Goal: Feedback & Contribution: Submit feedback/report problem

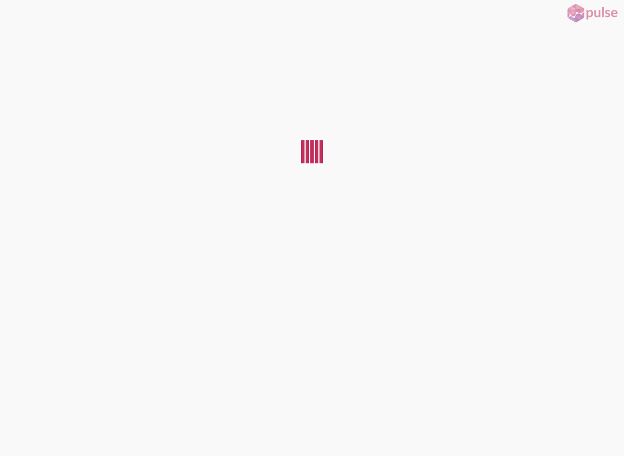
click at [18, 16] on button at bounding box center [9, 9] width 18 height 18
click at [18, 18] on button "RESTART" at bounding box center [25, 14] width 51 height 28
click at [15, 21] on button "RESTART" at bounding box center [25, 14] width 51 height 28
click at [19, 20] on button "RESTART" at bounding box center [25, 14] width 51 height 28
click at [19, 19] on button "RESTART" at bounding box center [25, 14] width 51 height 28
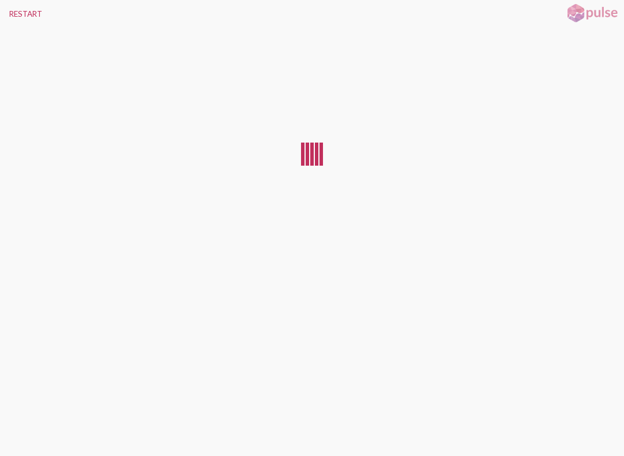
click at [12, 20] on button "RESTART" at bounding box center [25, 14] width 51 height 28
click at [9, 20] on button "RESTART" at bounding box center [25, 14] width 51 height 28
click at [15, 20] on button "RESTART" at bounding box center [25, 14] width 51 height 28
click at [10, 20] on button "RESTART" at bounding box center [25, 14] width 51 height 28
click at [14, 12] on button "RESTART" at bounding box center [25, 14] width 51 height 28
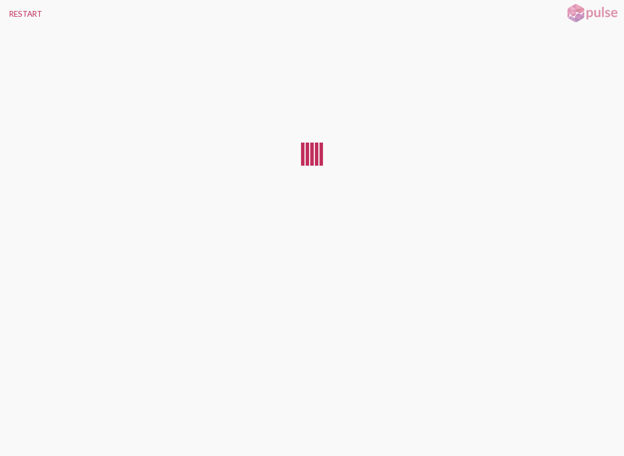
click at [17, 12] on button "RESTART" at bounding box center [25, 14] width 51 height 28
click at [16, 13] on button "RESTART" at bounding box center [25, 14] width 51 height 28
click at [20, 13] on button "RESTART" at bounding box center [25, 14] width 51 height 28
click at [12, 18] on button "RESTART" at bounding box center [25, 14] width 51 height 28
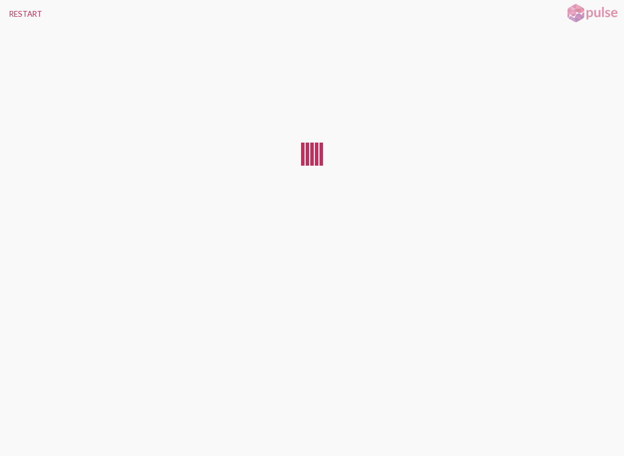
click at [12, 18] on button "RESTART" at bounding box center [25, 14] width 51 height 28
click at [14, 18] on button "RESTART" at bounding box center [25, 14] width 51 height 28
click at [18, 17] on button "RESTART" at bounding box center [25, 14] width 51 height 28
click at [17, 17] on button "RESTART" at bounding box center [25, 14] width 51 height 28
click at [16, 17] on button "RESTART" at bounding box center [25, 14] width 51 height 28
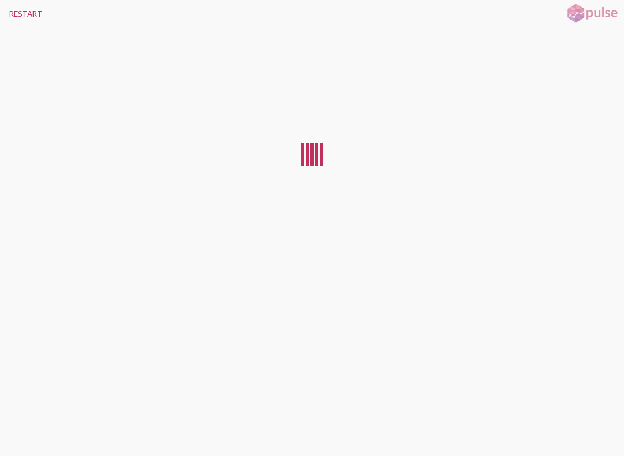
click at [16, 17] on button "RESTART" at bounding box center [25, 14] width 51 height 28
click at [12, 16] on button "RESTART" at bounding box center [25, 14] width 51 height 28
click at [15, 16] on button "RESTART" at bounding box center [25, 14] width 51 height 28
click at [9, 15] on button "RESTART" at bounding box center [25, 14] width 51 height 28
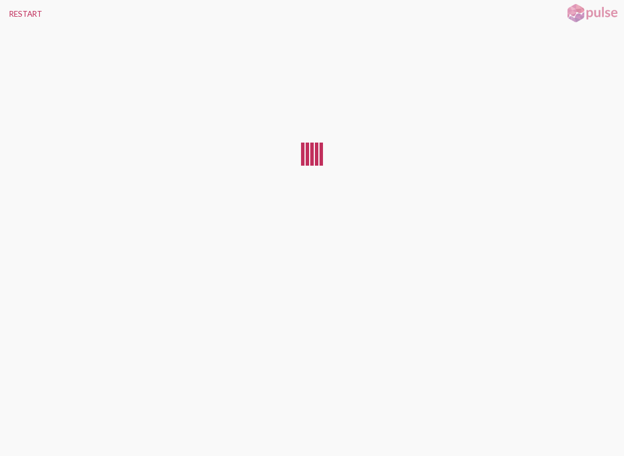
click at [9, 15] on button "RESTART" at bounding box center [25, 14] width 51 height 28
click at [19, 14] on button "RESTART" at bounding box center [25, 14] width 51 height 28
click at [18, 14] on button "RESTART" at bounding box center [25, 14] width 51 height 28
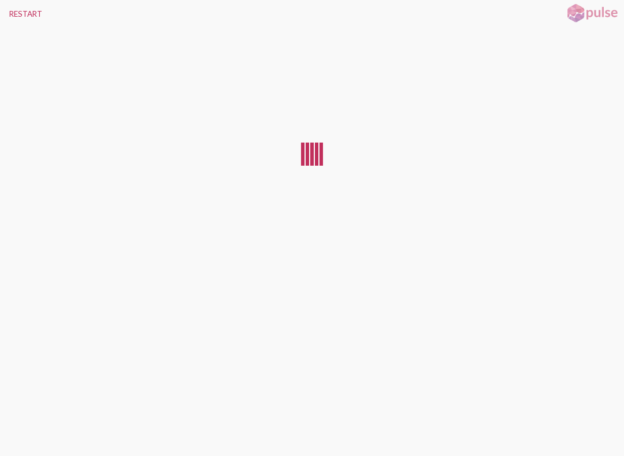
click at [18, 14] on button "RESTART" at bounding box center [25, 14] width 51 height 28
click at [21, 13] on button "RESTART" at bounding box center [25, 14] width 51 height 28
click at [22, 13] on button "RESTART" at bounding box center [25, 14] width 51 height 28
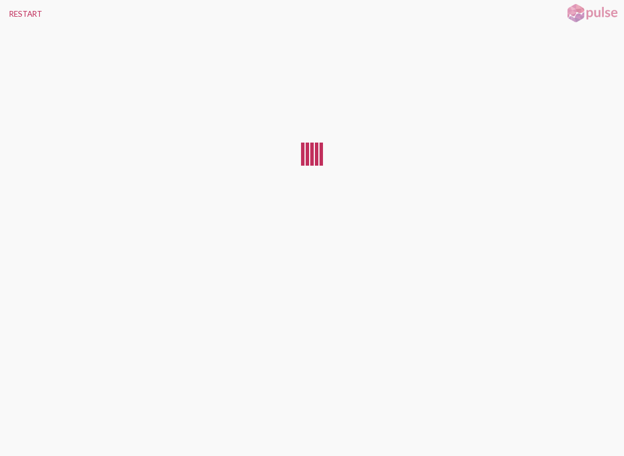
click at [22, 13] on button "RESTART" at bounding box center [25, 14] width 51 height 28
click at [20, 13] on button "RESTART" at bounding box center [25, 14] width 51 height 28
click at [21, 13] on button "RESTART" at bounding box center [25, 14] width 51 height 28
click at [22, 12] on button "RESTART" at bounding box center [25, 14] width 51 height 28
click at [16, 12] on button "RESTART" at bounding box center [25, 14] width 51 height 28
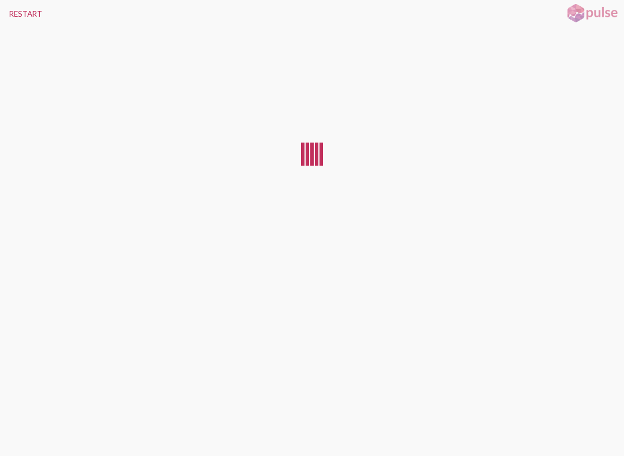
click at [12, 10] on button "RESTART" at bounding box center [25, 14] width 51 height 28
click at [14, 11] on button "RESTART" at bounding box center [25, 14] width 51 height 28
click at [16, 12] on button "RESTART" at bounding box center [25, 14] width 51 height 28
click at [16, 13] on button "RESTART" at bounding box center [25, 14] width 51 height 28
click at [17, 14] on button "RESTART" at bounding box center [25, 14] width 51 height 28
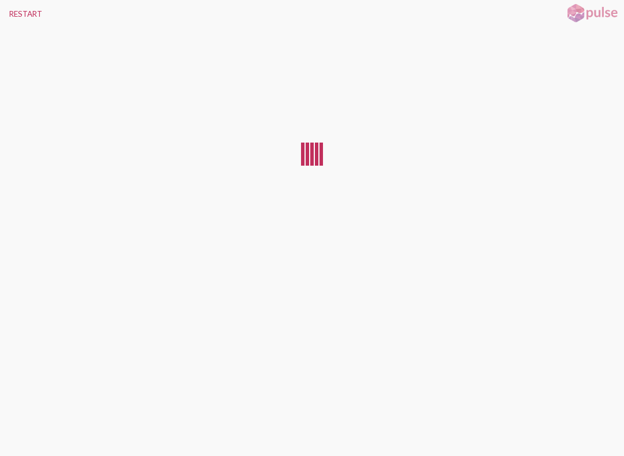
click at [17, 14] on button "RESTART" at bounding box center [25, 14] width 51 height 28
click at [18, 16] on button "RESTART" at bounding box center [25, 14] width 51 height 28
click at [12, 12] on button "RESTART" at bounding box center [25, 14] width 51 height 28
click at [9, 14] on button "RESTART" at bounding box center [25, 14] width 51 height 28
click at [8, 20] on button "RESTART" at bounding box center [25, 14] width 51 height 28
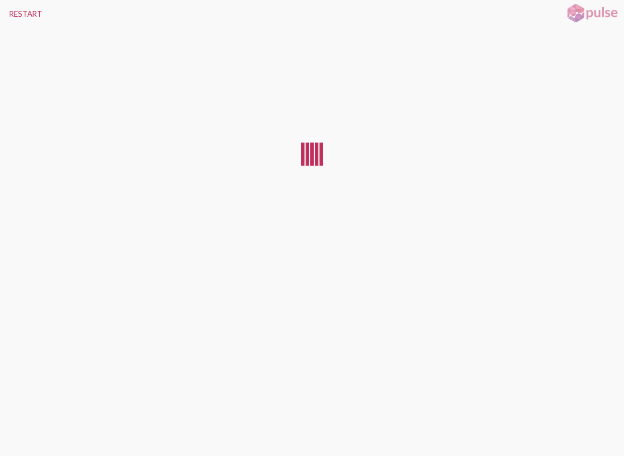
click at [8, 15] on button "RESTART" at bounding box center [25, 14] width 51 height 28
click at [10, 13] on button "RESTART" at bounding box center [25, 14] width 51 height 28
click at [9, 16] on button "RESTART" at bounding box center [25, 14] width 51 height 28
click at [7, 17] on button "RESTART" at bounding box center [25, 14] width 51 height 28
click at [9, 14] on button "RESTART" at bounding box center [25, 14] width 51 height 28
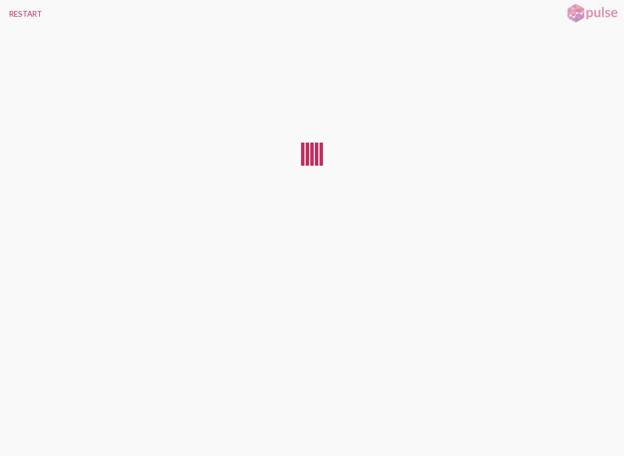
click at [8, 16] on button "RESTART" at bounding box center [25, 14] width 51 height 28
click at [8, 15] on button "RESTART" at bounding box center [25, 14] width 51 height 28
click at [8, 17] on button "RESTART" at bounding box center [25, 14] width 51 height 28
click at [9, 19] on button "RESTART" at bounding box center [25, 14] width 51 height 28
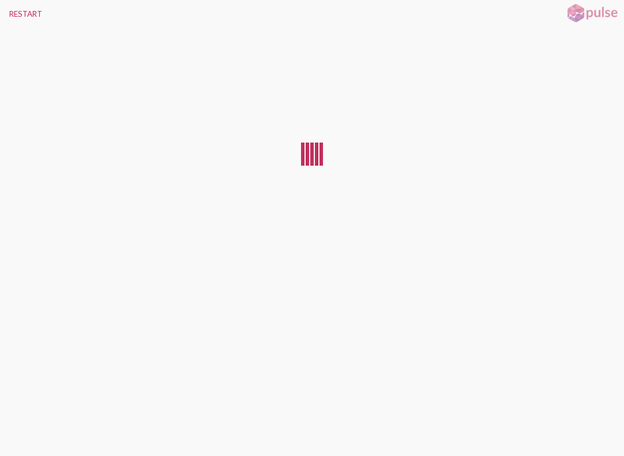
click at [9, 18] on button "RESTART" at bounding box center [25, 14] width 51 height 28
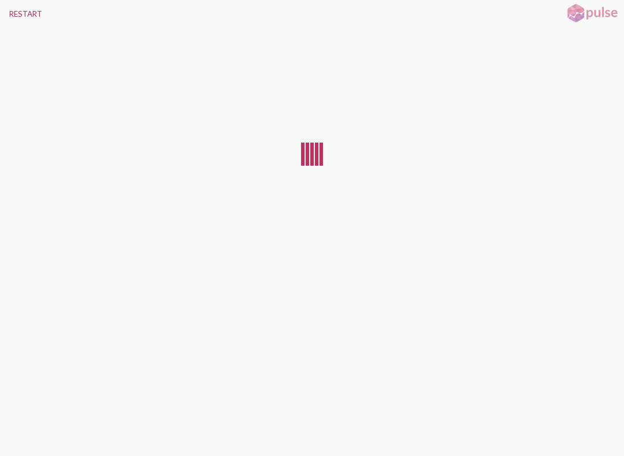
click at [8, 16] on button "RESTART" at bounding box center [25, 14] width 51 height 28
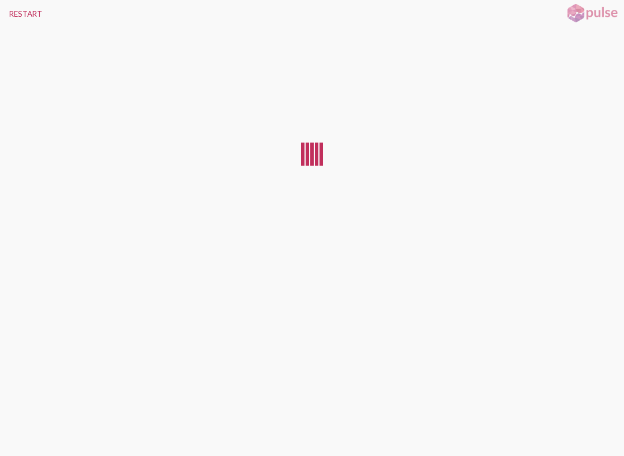
click at [8, 16] on button "RESTART" at bounding box center [25, 14] width 51 height 28
click at [7, 14] on button "RESTART" at bounding box center [25, 14] width 51 height 28
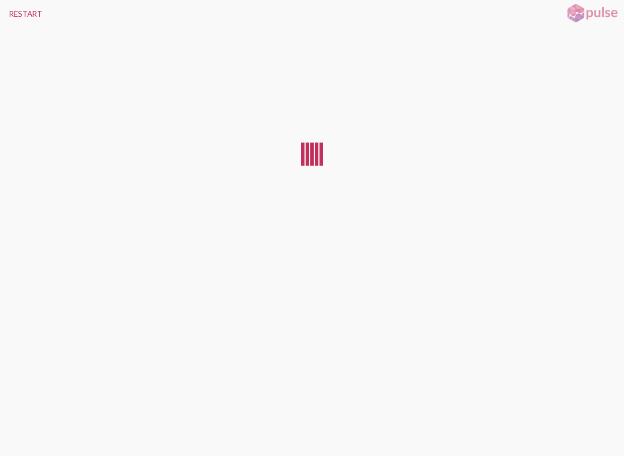
click at [7, 14] on button "RESTART" at bounding box center [25, 14] width 51 height 28
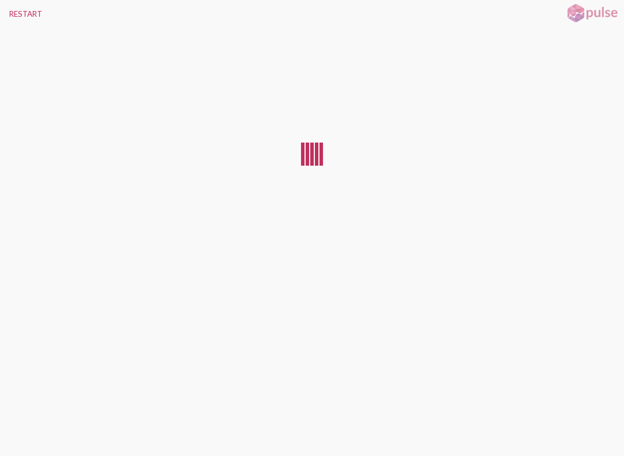
click at [7, 14] on button "RESTART" at bounding box center [25, 14] width 51 height 28
click at [10, 14] on button "RESTART" at bounding box center [25, 14] width 51 height 28
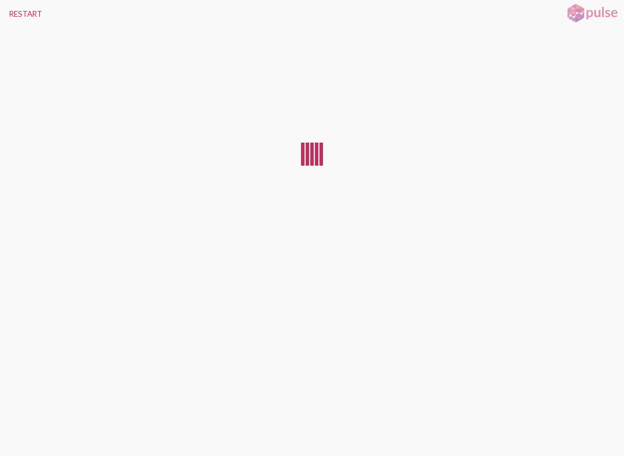
click at [10, 14] on button "RESTART" at bounding box center [25, 14] width 51 height 28
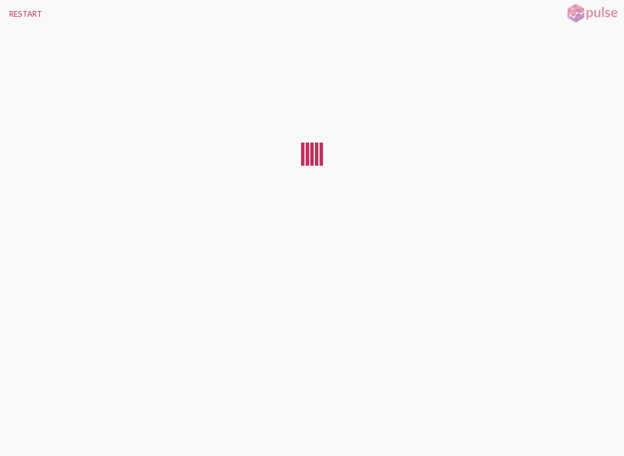
click at [10, 14] on button "RESTART" at bounding box center [25, 14] width 51 height 28
click at [17, 26] on button "RESTART" at bounding box center [25, 14] width 51 height 28
click at [7, 18] on button "RESTART" at bounding box center [25, 14] width 51 height 28
click at [23, 16] on button "RESTART" at bounding box center [25, 14] width 51 height 28
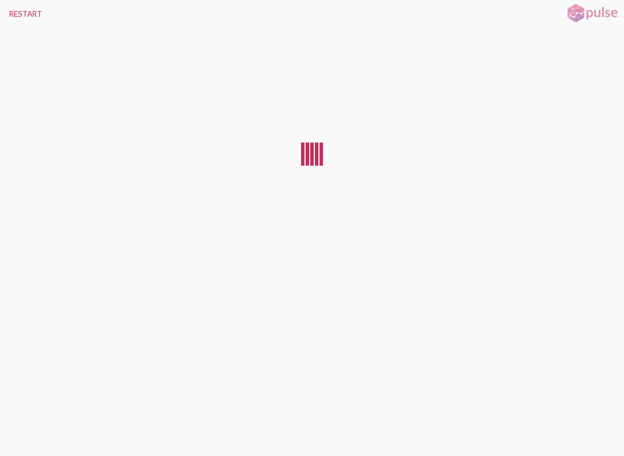
click at [13, 13] on button "RESTART" at bounding box center [25, 14] width 51 height 28
click at [12, 14] on button "RESTART" at bounding box center [25, 14] width 51 height 28
click at [9, 11] on button "RESTART" at bounding box center [25, 14] width 51 height 28
click at [9, 12] on button "RESTART" at bounding box center [25, 14] width 51 height 28
click at [13, 12] on button "RESTART" at bounding box center [25, 14] width 51 height 28
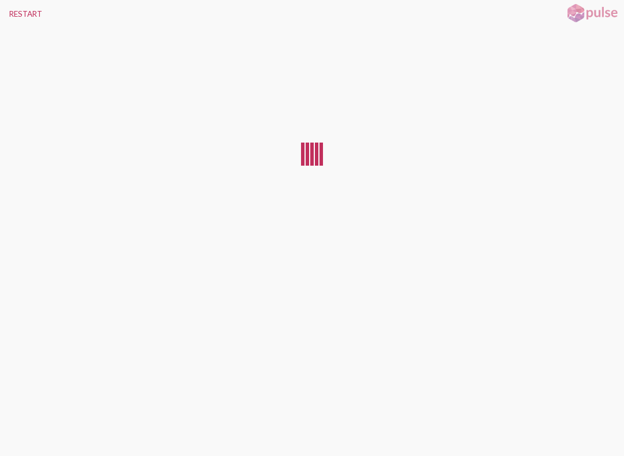
click at [9, 10] on button "RESTART" at bounding box center [25, 14] width 51 height 28
click at [14, 12] on button "RESTART" at bounding box center [25, 14] width 51 height 28
click at [15, 12] on button "RESTART" at bounding box center [25, 14] width 51 height 28
click at [16, 12] on button "RESTART" at bounding box center [25, 14] width 51 height 28
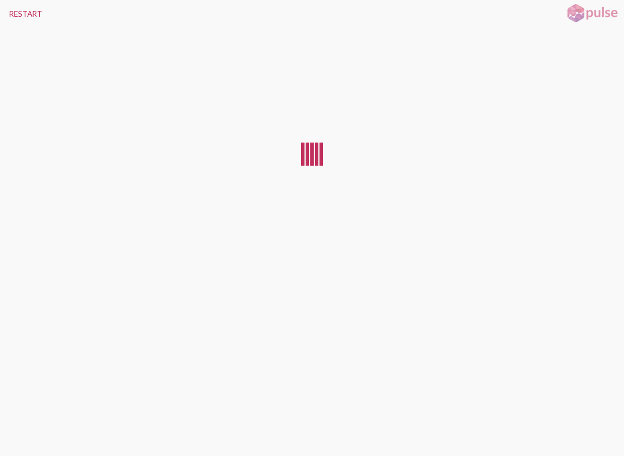
click at [16, 12] on button "RESTART" at bounding box center [25, 14] width 51 height 28
click at [14, 12] on button "RESTART" at bounding box center [25, 14] width 51 height 28
click at [15, 12] on button "RESTART" at bounding box center [25, 14] width 51 height 28
click at [16, 12] on button "RESTART" at bounding box center [25, 14] width 51 height 28
click at [12, 10] on button "RESTART" at bounding box center [25, 14] width 51 height 28
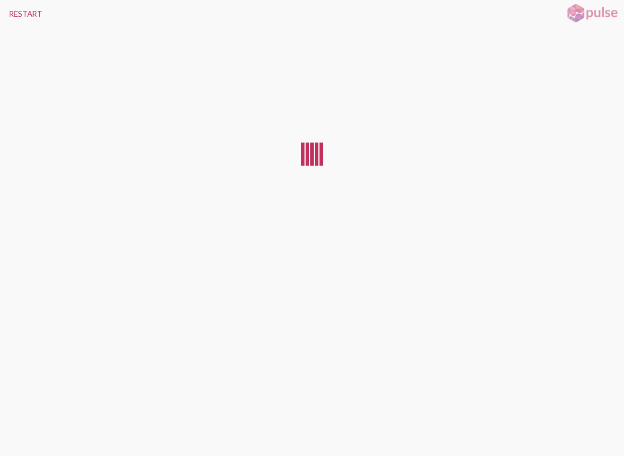
click at [9, 9] on button "RESTART" at bounding box center [25, 14] width 51 height 28
click at [10, 10] on button "RESTART" at bounding box center [25, 14] width 51 height 28
click at [12, 10] on button "RESTART" at bounding box center [25, 14] width 51 height 28
click at [14, 9] on button "RESTART" at bounding box center [25, 14] width 51 height 28
click at [13, 9] on button "RESTART" at bounding box center [25, 14] width 51 height 28
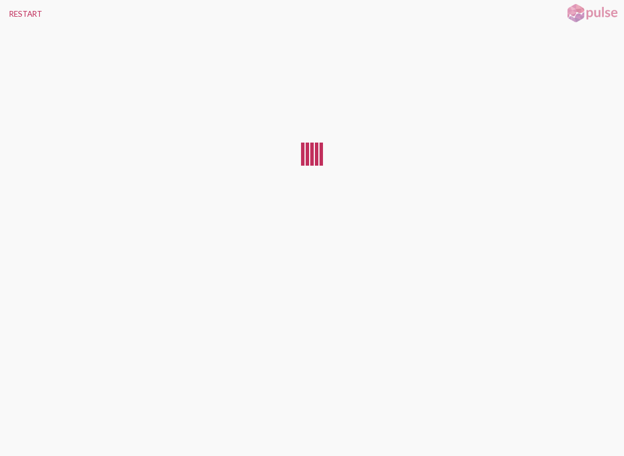
click at [16, 9] on button "RESTART" at bounding box center [25, 14] width 51 height 28
click at [14, 10] on button "RESTART" at bounding box center [25, 14] width 51 height 28
click at [16, 11] on button "RESTART" at bounding box center [25, 14] width 51 height 28
click at [9, 10] on button "RESTART" at bounding box center [25, 14] width 51 height 28
click at [14, 12] on button "RESTART" at bounding box center [25, 14] width 51 height 28
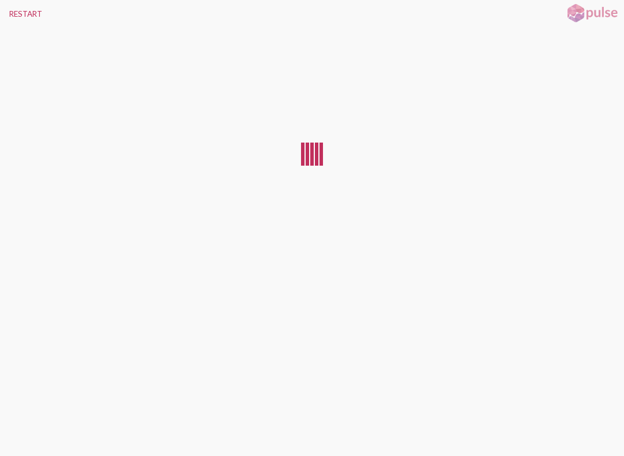
click at [17, 14] on button "RESTART" at bounding box center [25, 14] width 51 height 28
click at [20, 13] on button "RESTART" at bounding box center [25, 14] width 51 height 28
click at [19, 12] on button "RESTART" at bounding box center [25, 14] width 51 height 28
click at [18, 10] on button "RESTART" at bounding box center [25, 14] width 51 height 28
click at [16, 8] on button "RESTART" at bounding box center [25, 14] width 51 height 28
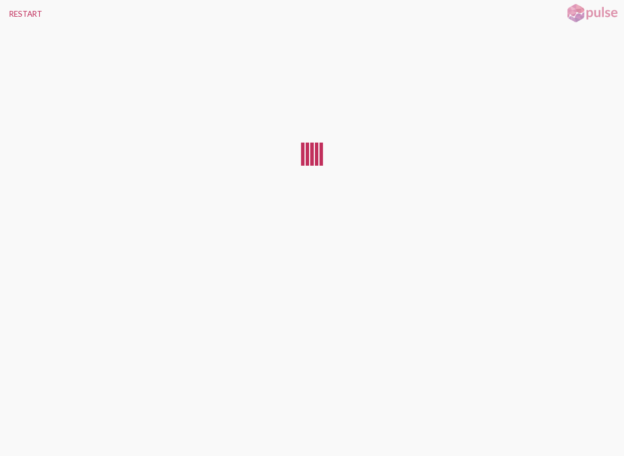
click at [16, 9] on button "RESTART" at bounding box center [25, 14] width 51 height 28
click at [15, 8] on button "RESTART" at bounding box center [25, 14] width 51 height 28
click at [17, 10] on button "RESTART" at bounding box center [25, 14] width 51 height 28
click at [18, 10] on button "RESTART" at bounding box center [25, 14] width 51 height 28
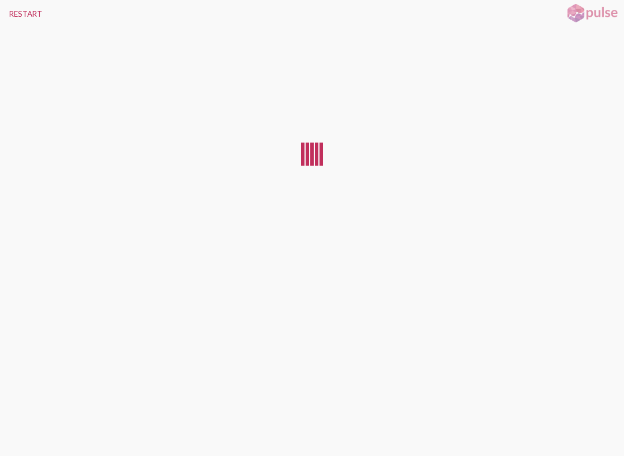
click at [15, 10] on button "RESTART" at bounding box center [25, 14] width 51 height 28
click at [14, 10] on button "RESTART" at bounding box center [25, 14] width 51 height 28
click at [16, 9] on button "RESTART" at bounding box center [25, 14] width 51 height 28
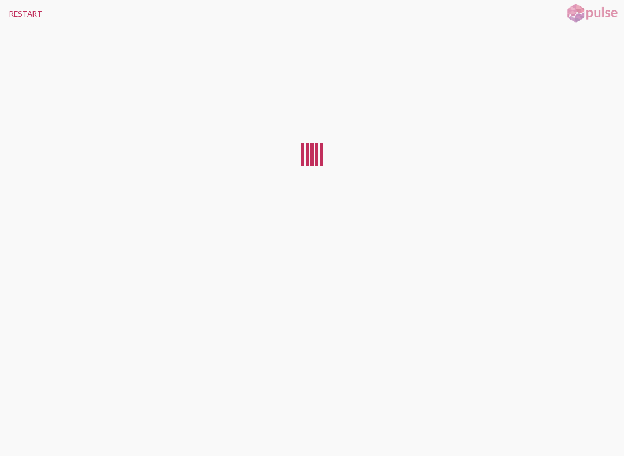
click at [14, 8] on button "RESTART" at bounding box center [25, 14] width 51 height 28
click at [16, 10] on button "RESTART" at bounding box center [25, 14] width 51 height 28
click at [14, 10] on button "RESTART" at bounding box center [25, 14] width 51 height 28
click at [9, 9] on button "RESTART" at bounding box center [25, 14] width 51 height 28
click at [8, 10] on button "RESTART" at bounding box center [25, 14] width 51 height 28
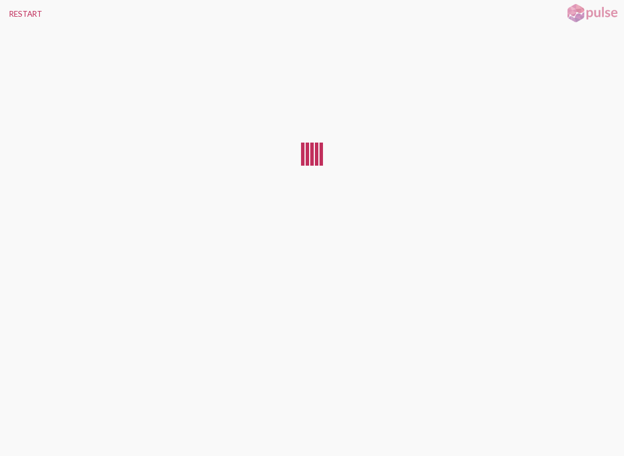
click at [14, 13] on button "RESTART" at bounding box center [25, 14] width 51 height 28
click at [9, 9] on button "RESTART" at bounding box center [25, 14] width 51 height 28
click at [14, 14] on button "RESTART" at bounding box center [25, 14] width 51 height 28
click at [9, 13] on button "RESTART" at bounding box center [25, 14] width 51 height 28
click at [16, 13] on button "RESTART" at bounding box center [25, 14] width 51 height 28
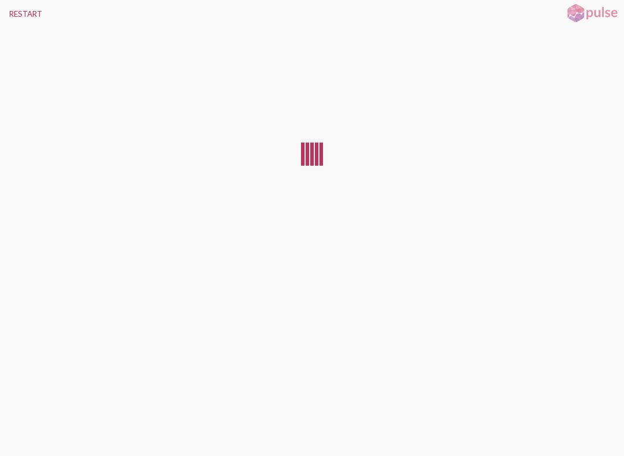
click at [21, 13] on button "RESTART" at bounding box center [25, 14] width 51 height 28
click at [18, 13] on button "RESTART" at bounding box center [25, 14] width 51 height 28
click at [14, 12] on button "RESTART" at bounding box center [25, 14] width 51 height 28
click at [8, 12] on button "RESTART" at bounding box center [25, 14] width 51 height 28
click at [18, 13] on button "RESTART" at bounding box center [25, 14] width 51 height 28
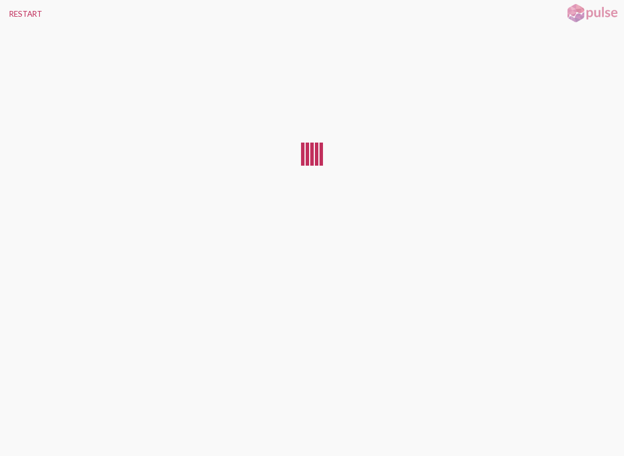
click at [18, 12] on button "RESTART" at bounding box center [25, 14] width 51 height 28
click at [16, 10] on button "RESTART" at bounding box center [25, 14] width 51 height 28
click at [17, 10] on button "RESTART" at bounding box center [25, 14] width 51 height 28
click at [17, 12] on button "RESTART" at bounding box center [25, 14] width 51 height 28
click at [16, 11] on button "RESTART" at bounding box center [25, 14] width 51 height 28
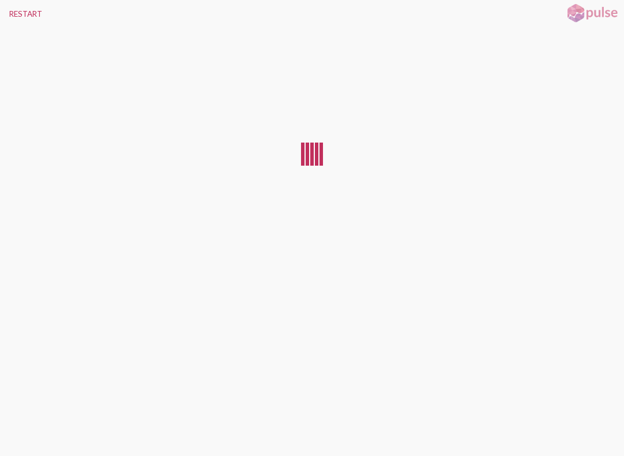
click at [16, 10] on button "RESTART" at bounding box center [25, 14] width 51 height 28
click at [18, 12] on button "RESTART" at bounding box center [25, 14] width 51 height 28
click at [14, 11] on button "RESTART" at bounding box center [25, 14] width 51 height 28
click at [17, 10] on button "RESTART" at bounding box center [25, 14] width 51 height 28
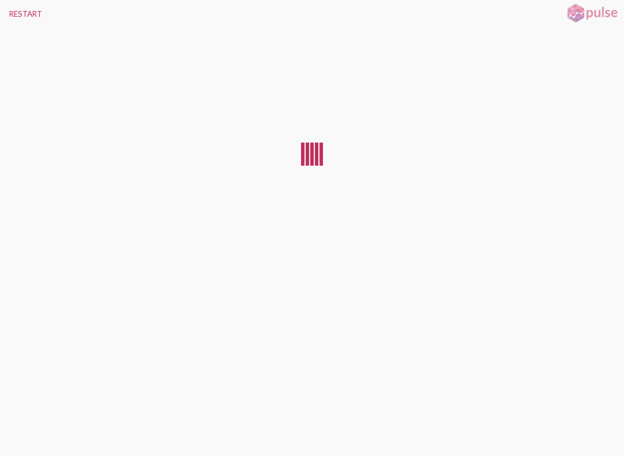
click at [16, 11] on button "RESTART" at bounding box center [25, 14] width 51 height 28
click at [15, 8] on button "RESTART" at bounding box center [25, 14] width 51 height 28
click at [18, 9] on button "RESTART" at bounding box center [25, 14] width 51 height 28
click at [17, 8] on button "RESTART" at bounding box center [25, 14] width 51 height 28
click at [19, 11] on button "RESTART" at bounding box center [25, 14] width 51 height 28
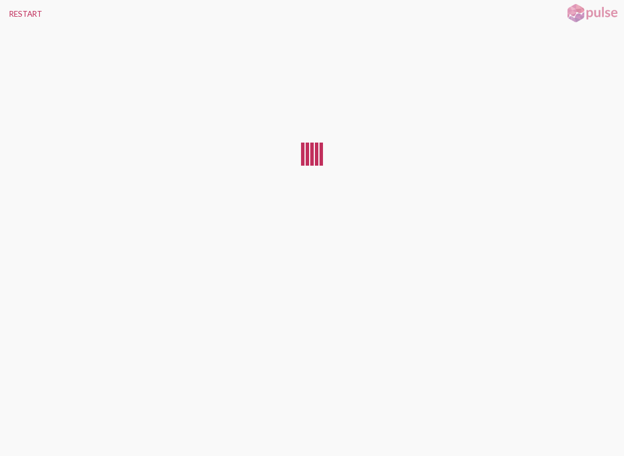
click at [16, 10] on button "RESTART" at bounding box center [25, 14] width 51 height 28
click at [14, 12] on button "RESTART" at bounding box center [25, 14] width 51 height 28
click at [18, 13] on button "RESTART" at bounding box center [25, 14] width 51 height 28
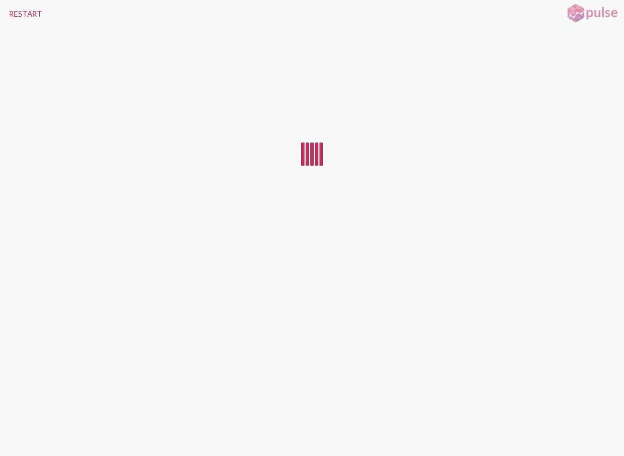
click at [16, 13] on button "RESTART" at bounding box center [25, 14] width 51 height 28
click at [9, 11] on button "RESTART" at bounding box center [25, 14] width 51 height 28
click at [16, 12] on button "RESTART" at bounding box center [25, 14] width 51 height 28
click at [18, 12] on button "RESTART" at bounding box center [25, 14] width 51 height 28
click at [18, 13] on button "RESTART" at bounding box center [25, 14] width 51 height 28
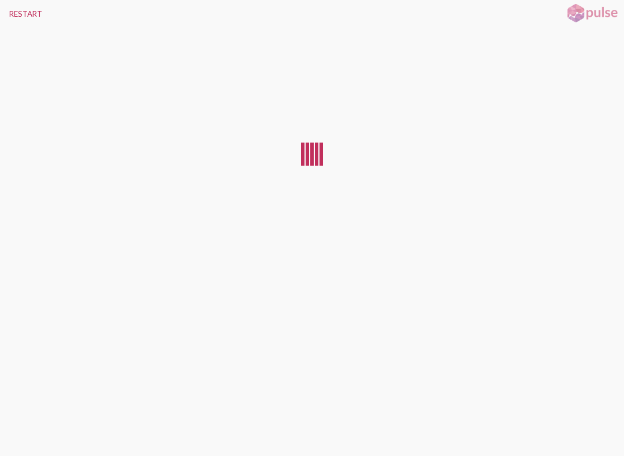
click at [18, 13] on button "RESTART" at bounding box center [25, 14] width 51 height 28
click at [17, 13] on button "RESTART" at bounding box center [25, 14] width 51 height 28
click at [18, 14] on button "RESTART" at bounding box center [25, 14] width 51 height 28
click at [16, 14] on button "RESTART" at bounding box center [25, 14] width 51 height 28
click at [17, 14] on button "RESTART" at bounding box center [25, 14] width 51 height 28
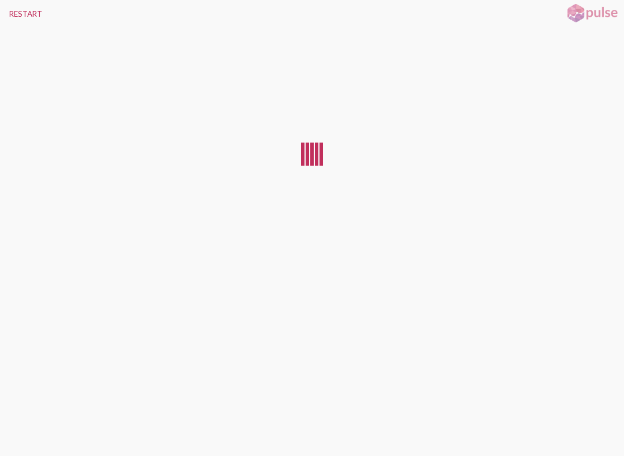
click at [17, 16] on button "RESTART" at bounding box center [25, 14] width 51 height 28
click at [16, 12] on button "RESTART" at bounding box center [25, 14] width 51 height 28
click at [16, 13] on button "RESTART" at bounding box center [25, 14] width 51 height 28
click at [14, 13] on button "RESTART" at bounding box center [25, 14] width 51 height 28
click at [18, 15] on button "RESTART" at bounding box center [25, 14] width 51 height 28
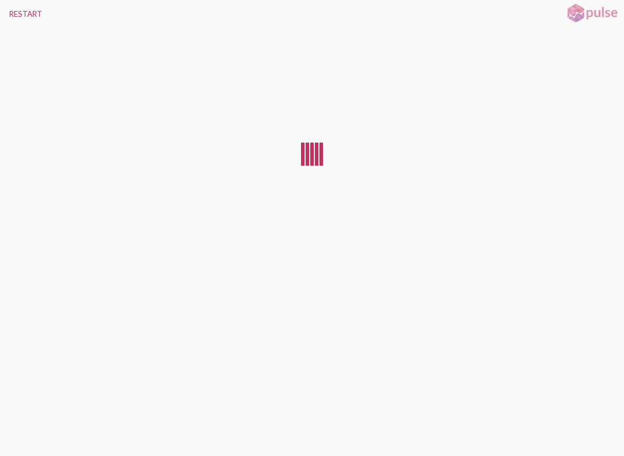
click at [9, 13] on button "RESTART" at bounding box center [25, 14] width 51 height 28
click at [8, 14] on button "RESTART" at bounding box center [25, 14] width 51 height 28
click at [13, 13] on button "RESTART" at bounding box center [25, 14] width 51 height 28
click at [9, 12] on button "RESTART" at bounding box center [25, 14] width 51 height 28
click at [13, 10] on button "RESTART" at bounding box center [25, 14] width 51 height 28
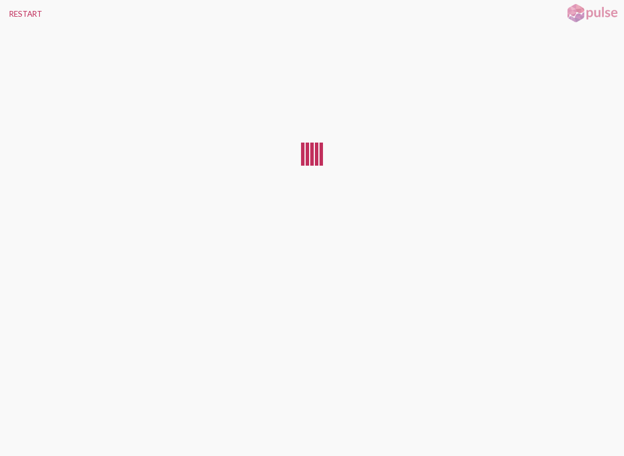
click at [13, 12] on button "RESTART" at bounding box center [25, 14] width 51 height 28
click at [8, 8] on button "RESTART" at bounding box center [25, 14] width 51 height 28
click at [9, 10] on button "RESTART" at bounding box center [25, 14] width 51 height 28
click at [18, 12] on button "RESTART" at bounding box center [25, 14] width 51 height 28
click at [16, 11] on button "RESTART" at bounding box center [25, 14] width 51 height 28
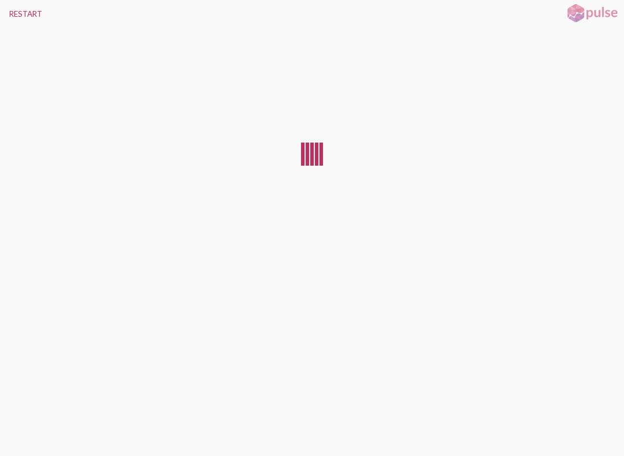
click at [18, 13] on button "RESTART" at bounding box center [25, 14] width 51 height 28
click at [17, 10] on button "RESTART" at bounding box center [25, 14] width 51 height 28
click at [20, 14] on button "RESTART" at bounding box center [25, 14] width 51 height 28
click at [23, 16] on button "RESTART" at bounding box center [25, 14] width 51 height 28
click at [20, 16] on button "RESTART" at bounding box center [25, 14] width 51 height 28
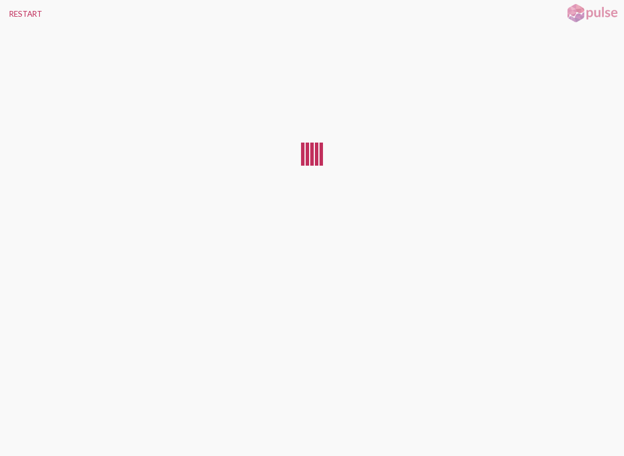
click at [19, 18] on button "RESTART" at bounding box center [25, 14] width 51 height 28
click at [24, 15] on button "RESTART" at bounding box center [25, 14] width 51 height 28
click at [22, 14] on button "RESTART" at bounding box center [25, 14] width 51 height 28
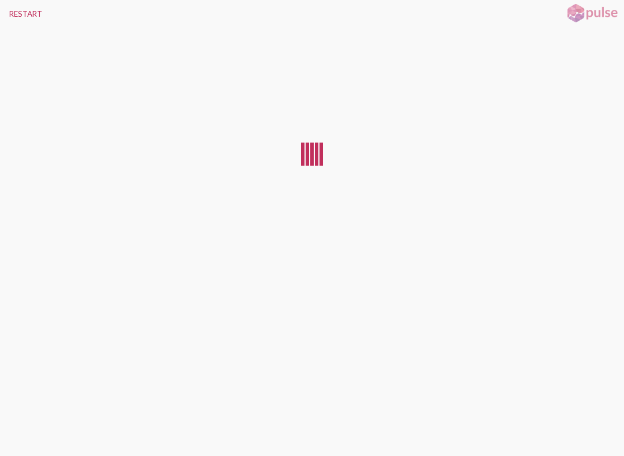
click at [23, 14] on button "RESTART" at bounding box center [25, 14] width 51 height 28
click at [21, 16] on button "RESTART" at bounding box center [25, 14] width 51 height 28
click at [19, 16] on button "RESTART" at bounding box center [25, 14] width 51 height 28
click at [17, 16] on button "RESTART" at bounding box center [25, 14] width 51 height 28
click at [19, 18] on button "RESTART" at bounding box center [25, 14] width 51 height 28
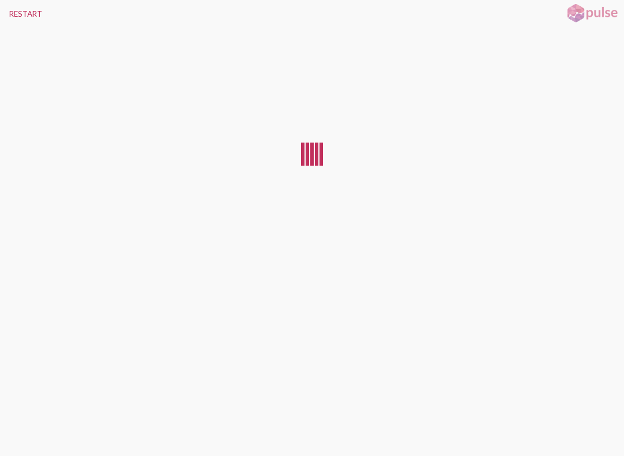
click at [15, 11] on button "RESTART" at bounding box center [25, 14] width 51 height 28
click at [15, 12] on button "RESTART" at bounding box center [25, 14] width 51 height 28
click at [9, 12] on button "RESTART" at bounding box center [25, 14] width 51 height 28
click at [16, 12] on button "RESTART" at bounding box center [25, 14] width 51 height 28
click at [9, 9] on button "RESTART" at bounding box center [25, 14] width 51 height 28
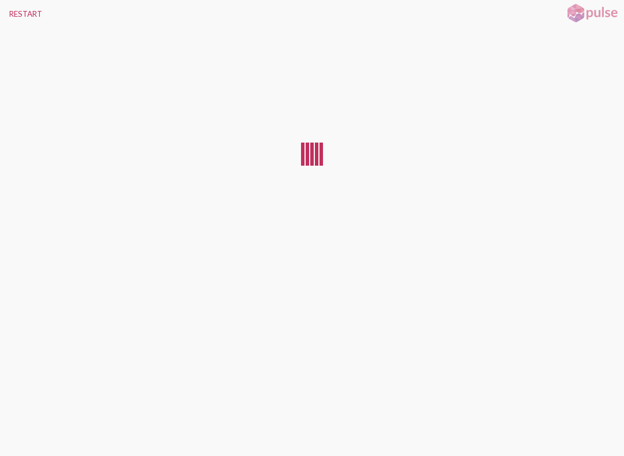
click at [17, 12] on button "RESTART" at bounding box center [25, 14] width 51 height 28
click at [12, 12] on button "RESTART" at bounding box center [25, 14] width 51 height 28
click at [15, 13] on button "RESTART" at bounding box center [25, 14] width 51 height 28
click at [16, 13] on button "RESTART" at bounding box center [25, 14] width 51 height 28
click at [13, 11] on button "RESTART" at bounding box center [25, 14] width 51 height 28
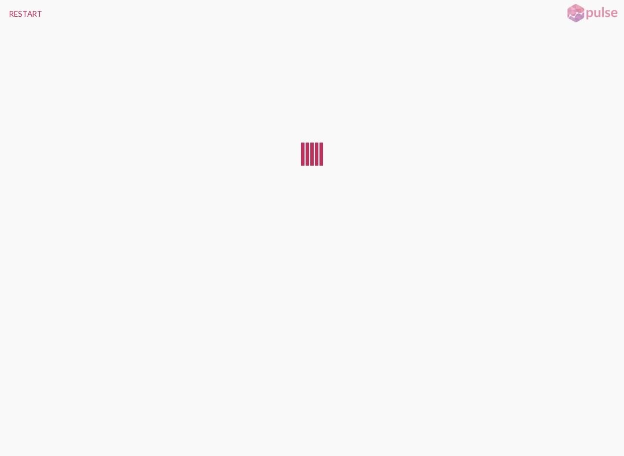
click at [10, 12] on button "RESTART" at bounding box center [25, 14] width 51 height 28
click at [15, 12] on button "RESTART" at bounding box center [25, 14] width 51 height 28
click at [6, 9] on button "RESTART" at bounding box center [25, 14] width 51 height 28
click at [15, 13] on button "RESTART" at bounding box center [25, 14] width 51 height 28
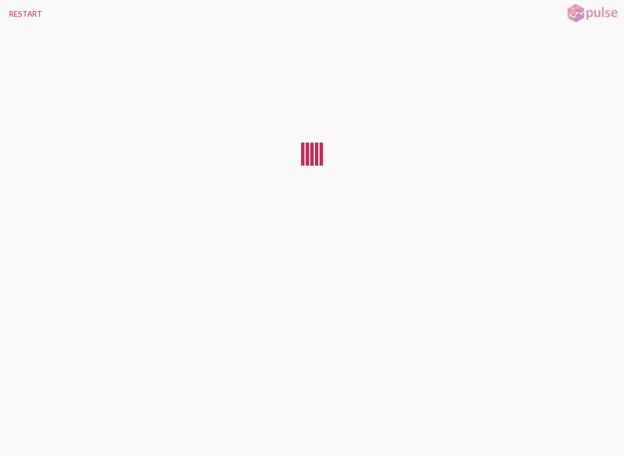
click at [10, 12] on button "RESTART" at bounding box center [25, 14] width 51 height 28
click at [8, 12] on button "RESTART" at bounding box center [25, 14] width 51 height 28
click at [8, 10] on button "RESTART" at bounding box center [25, 14] width 51 height 28
click at [14, 13] on button "RESTART" at bounding box center [25, 14] width 51 height 28
click at [12, 12] on button "RESTART" at bounding box center [25, 14] width 51 height 28
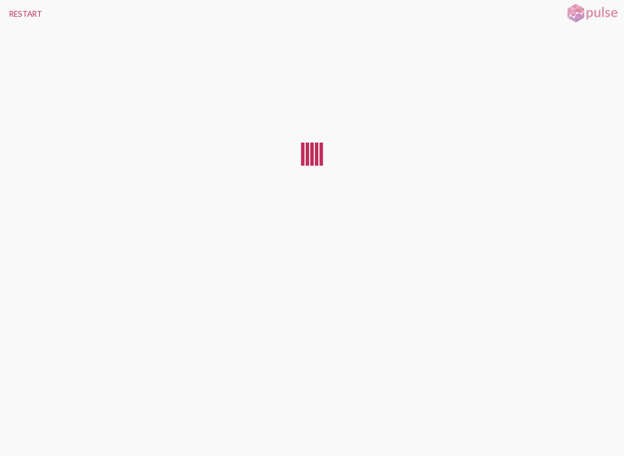
click at [18, 14] on button "RESTART" at bounding box center [25, 14] width 51 height 28
click at [16, 12] on button "RESTART" at bounding box center [25, 14] width 51 height 28
click at [9, 10] on button "RESTART" at bounding box center [25, 14] width 51 height 28
click at [17, 12] on button "RESTART" at bounding box center [25, 14] width 51 height 28
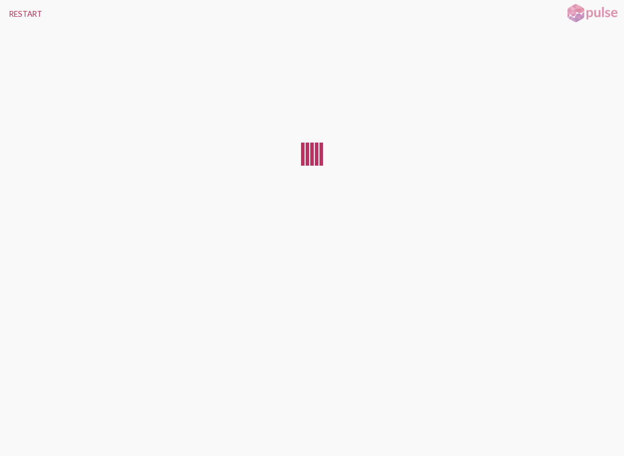
click at [16, 9] on button "RESTART" at bounding box center [25, 14] width 51 height 28
click at [14, 10] on button "RESTART" at bounding box center [25, 14] width 51 height 28
click at [16, 11] on button "RESTART" at bounding box center [25, 14] width 51 height 28
click at [17, 12] on button "RESTART" at bounding box center [25, 14] width 51 height 28
click at [20, 9] on button "RESTART" at bounding box center [25, 14] width 51 height 28
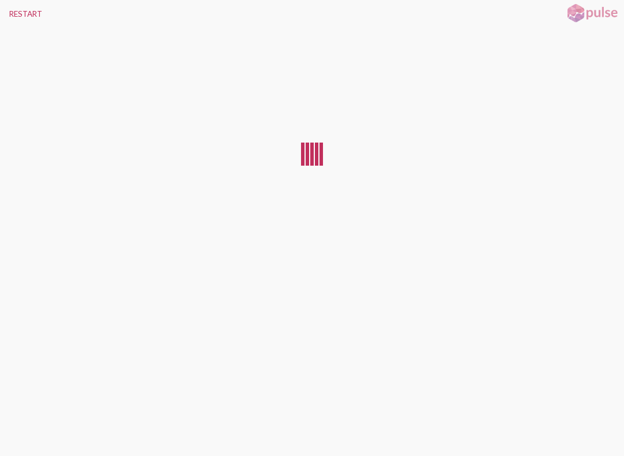
click at [18, 8] on button "RESTART" at bounding box center [25, 14] width 51 height 28
click at [19, 10] on button "RESTART" at bounding box center [25, 14] width 51 height 28
click at [19, 11] on button "RESTART" at bounding box center [25, 14] width 51 height 28
click at [18, 11] on button "RESTART" at bounding box center [25, 14] width 51 height 28
click at [17, 12] on button "RESTART" at bounding box center [25, 14] width 51 height 28
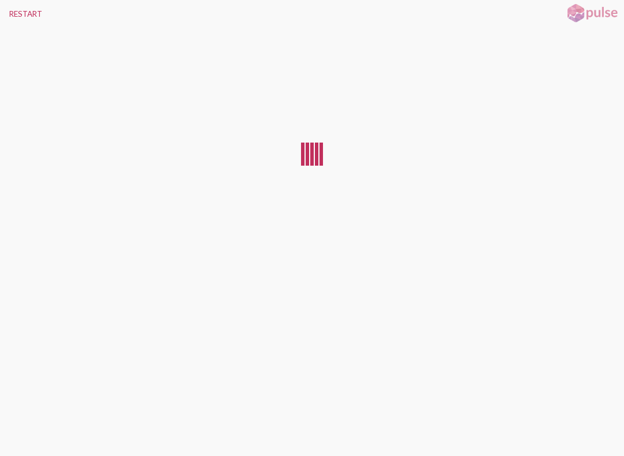
click at [18, 11] on button "RESTART" at bounding box center [25, 14] width 51 height 28
click at [17, 12] on button "RESTART" at bounding box center [25, 14] width 51 height 28
click at [18, 13] on button "RESTART" at bounding box center [25, 14] width 51 height 28
click at [13, 12] on button "RESTART" at bounding box center [25, 14] width 51 height 28
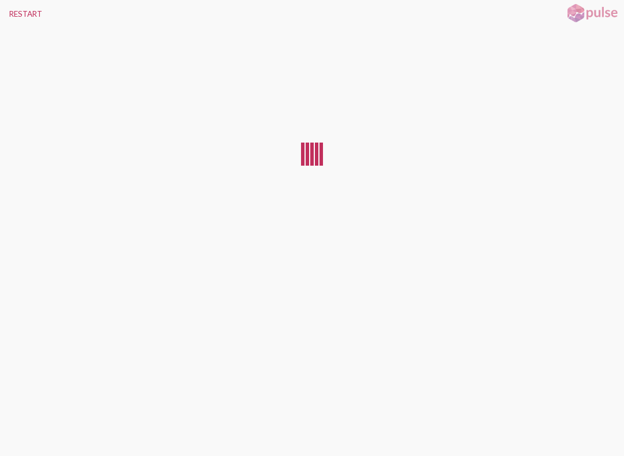
click at [17, 13] on button "RESTART" at bounding box center [25, 14] width 51 height 28
click at [16, 12] on button "RESTART" at bounding box center [25, 14] width 51 height 28
click at [17, 11] on button "RESTART" at bounding box center [25, 14] width 51 height 28
click at [16, 11] on button "RESTART" at bounding box center [25, 14] width 51 height 28
click at [16, 12] on button "RESTART" at bounding box center [25, 14] width 51 height 28
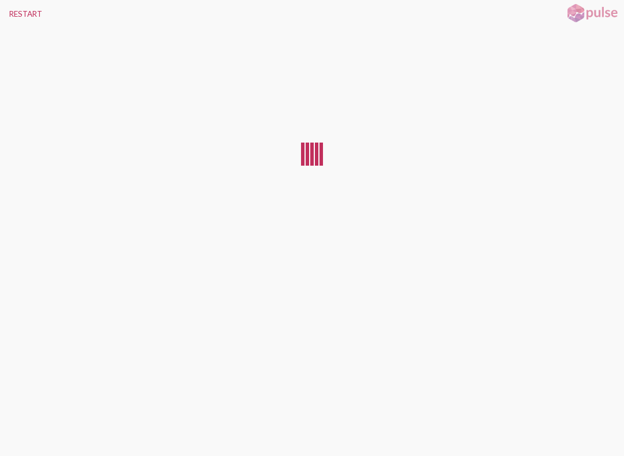
click at [16, 13] on button "RESTART" at bounding box center [25, 14] width 51 height 28
click at [17, 13] on button "RESTART" at bounding box center [25, 14] width 51 height 28
click at [15, 12] on button "RESTART" at bounding box center [25, 14] width 51 height 28
click at [10, 11] on button "RESTART" at bounding box center [25, 14] width 51 height 28
click at [10, 12] on button "RESTART" at bounding box center [25, 14] width 51 height 28
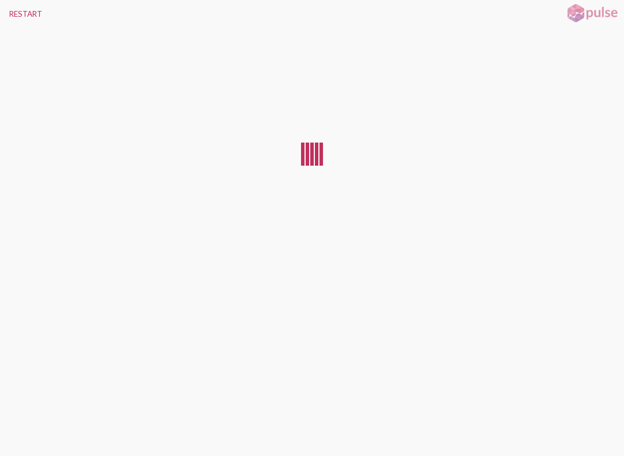
click at [14, 12] on button "RESTART" at bounding box center [25, 14] width 51 height 28
click at [10, 12] on button "RESTART" at bounding box center [25, 14] width 51 height 28
click at [9, 12] on button "RESTART" at bounding box center [25, 14] width 51 height 28
click at [9, 13] on button "RESTART" at bounding box center [25, 14] width 51 height 28
click at [8, 14] on button "RESTART" at bounding box center [25, 14] width 51 height 28
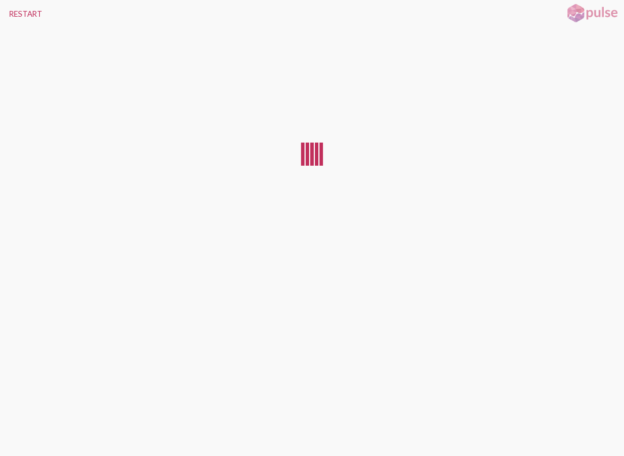
click at [14, 17] on button "RESTART" at bounding box center [25, 14] width 51 height 28
